Goal: Navigation & Orientation: Understand site structure

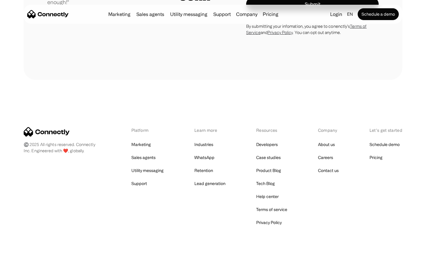
scroll to position [1649, 0]
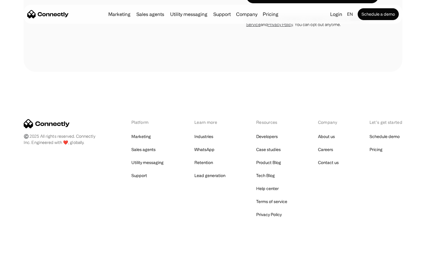
scroll to position [500, 0]
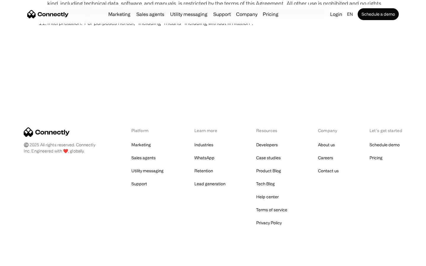
scroll to position [2175, 0]
